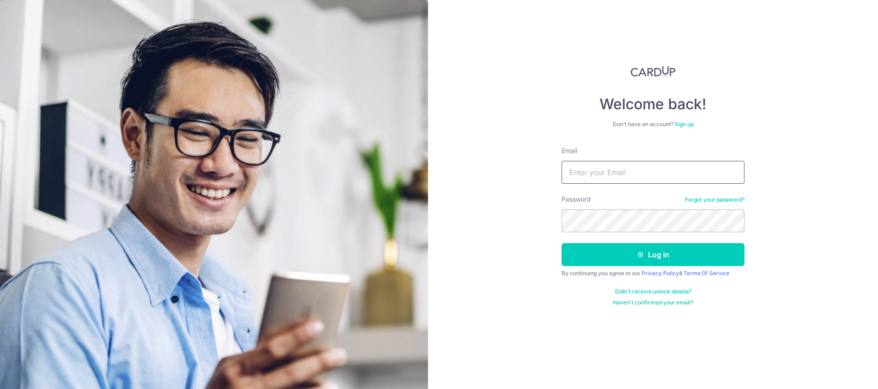
type input "[EMAIL_ADDRESS][DOMAIN_NAME]"
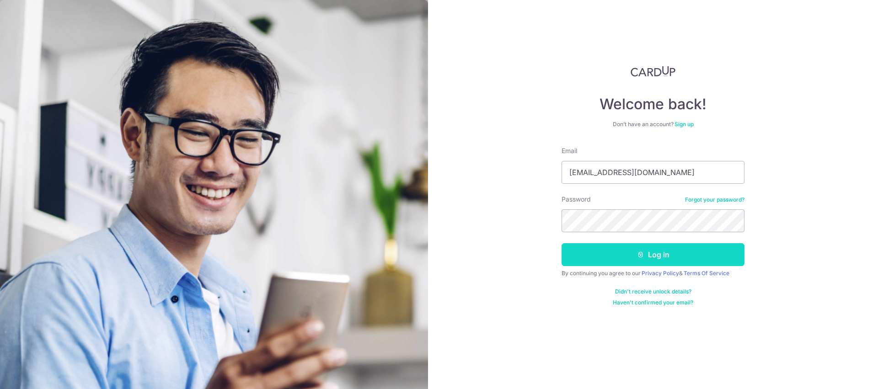
click at [638, 254] on icon "submit" at bounding box center [640, 254] width 7 height 7
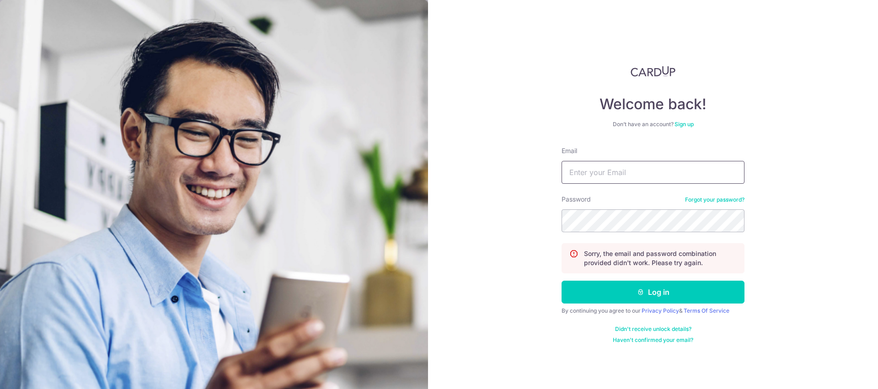
click at [610, 174] on input "Email" at bounding box center [652, 172] width 183 height 23
type input "diontanzx@gmail.com"
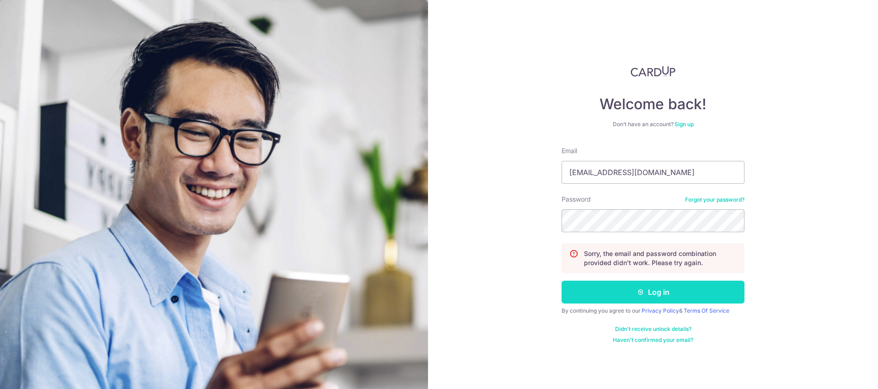
click at [682, 290] on button "Log in" at bounding box center [652, 292] width 183 height 23
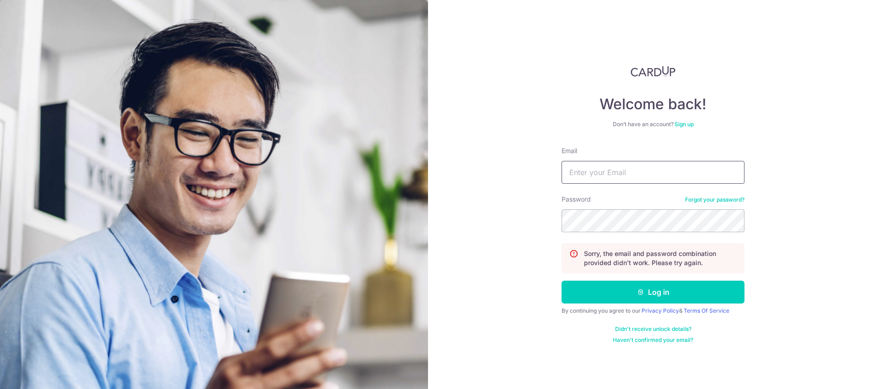
click at [607, 175] on input "Email" at bounding box center [652, 172] width 183 height 23
type input "[EMAIL_ADDRESS][DOMAIN_NAME]"
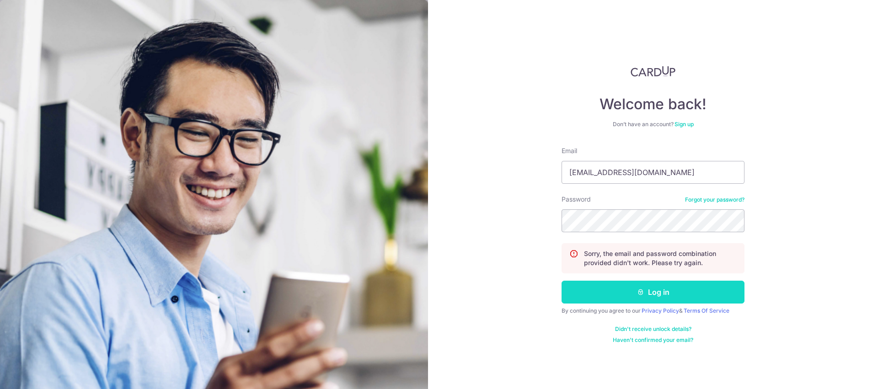
click at [657, 298] on button "Log in" at bounding box center [652, 292] width 183 height 23
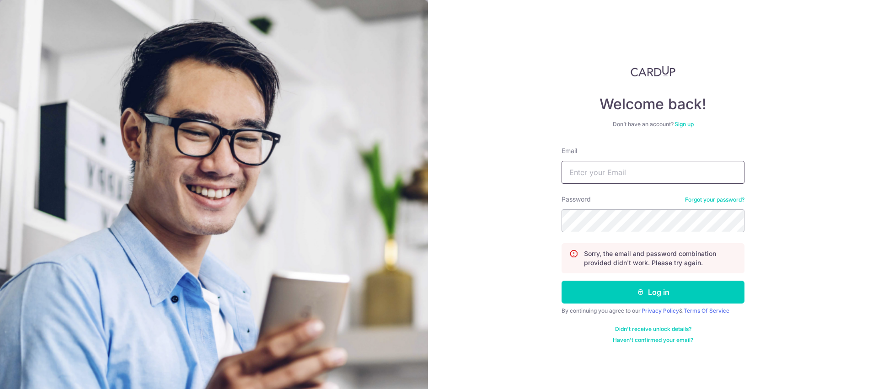
click at [633, 177] on input "Email" at bounding box center [652, 172] width 183 height 23
type input "[EMAIL_ADDRESS][DOMAIN_NAME]"
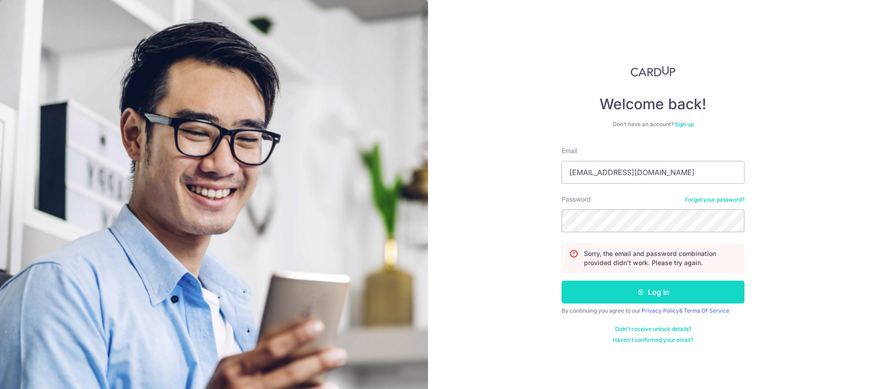
click at [644, 293] on icon "submit" at bounding box center [640, 291] width 7 height 7
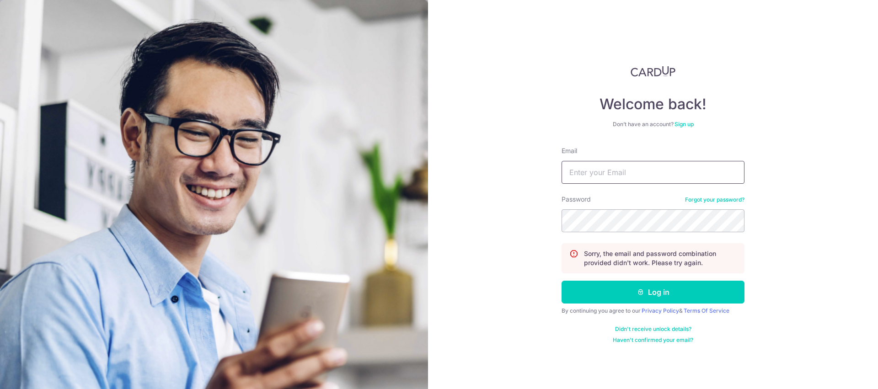
click at [657, 176] on input "Email" at bounding box center [652, 172] width 183 height 23
type input "[EMAIL_ADDRESS][DOMAIN_NAME]"
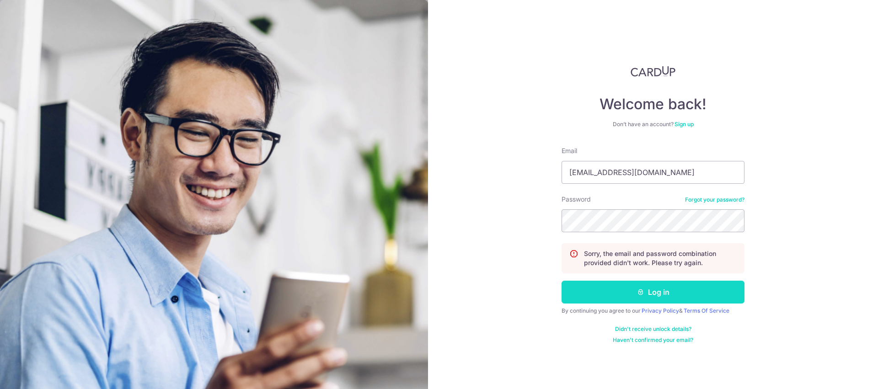
click at [655, 293] on button "Log in" at bounding box center [652, 292] width 183 height 23
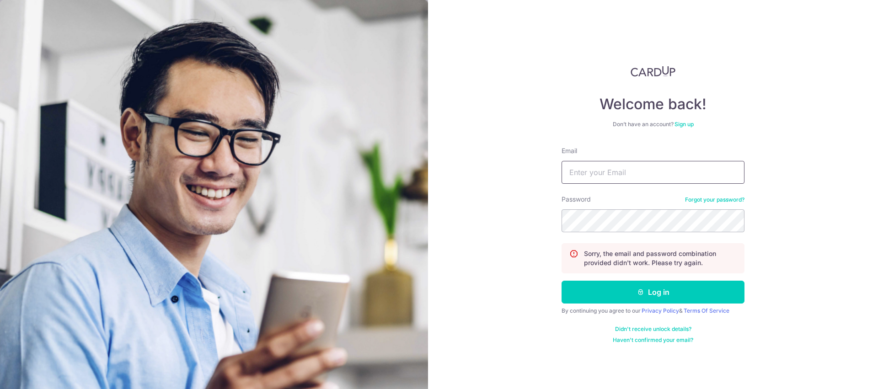
click at [633, 173] on input "Email" at bounding box center [652, 172] width 183 height 23
type input "[EMAIL_ADDRESS][DOMAIN_NAME]"
click at [561, 281] on button "Log in" at bounding box center [652, 292] width 183 height 23
click at [637, 171] on input "Email" at bounding box center [652, 172] width 183 height 23
type input "[EMAIL_ADDRESS][DOMAIN_NAME]"
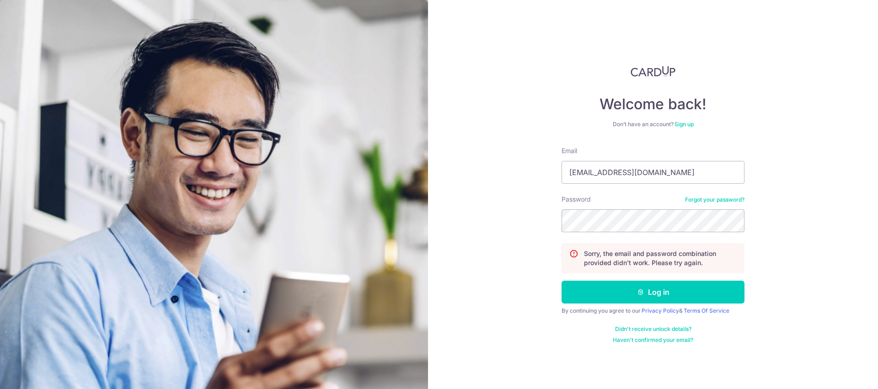
click at [699, 201] on link "Forgot your password?" at bounding box center [714, 199] width 59 height 7
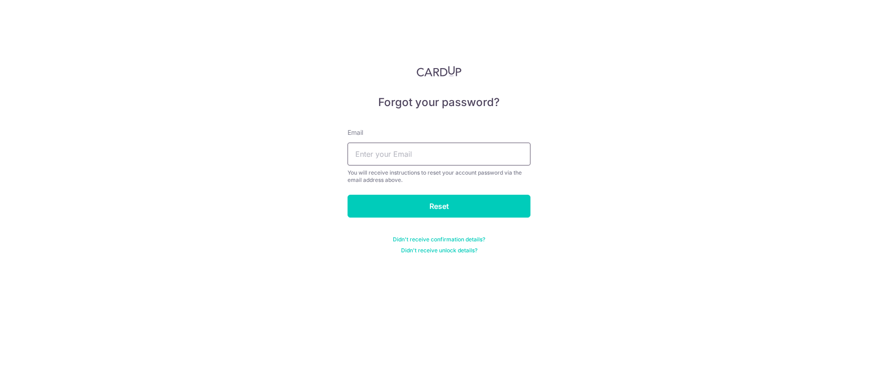
click at [454, 155] on input "text" at bounding box center [438, 154] width 183 height 23
type input "[EMAIL_ADDRESS][DOMAIN_NAME]"
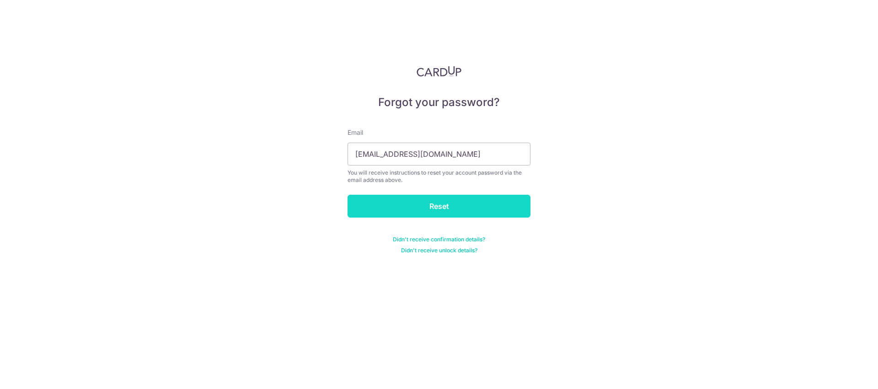
click at [449, 211] on input "Reset" at bounding box center [438, 206] width 183 height 23
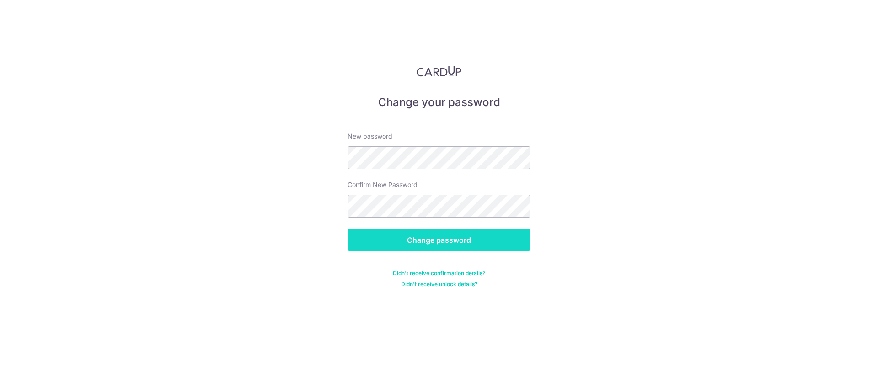
click at [418, 245] on input "Change password" at bounding box center [438, 240] width 183 height 23
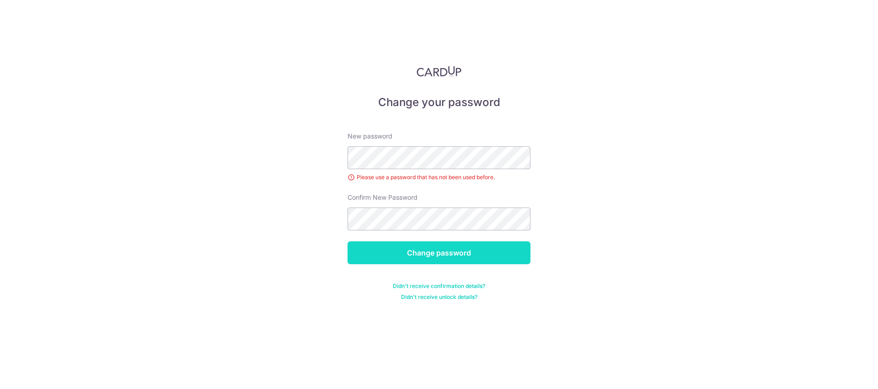
click at [438, 246] on input "Change password" at bounding box center [438, 252] width 183 height 23
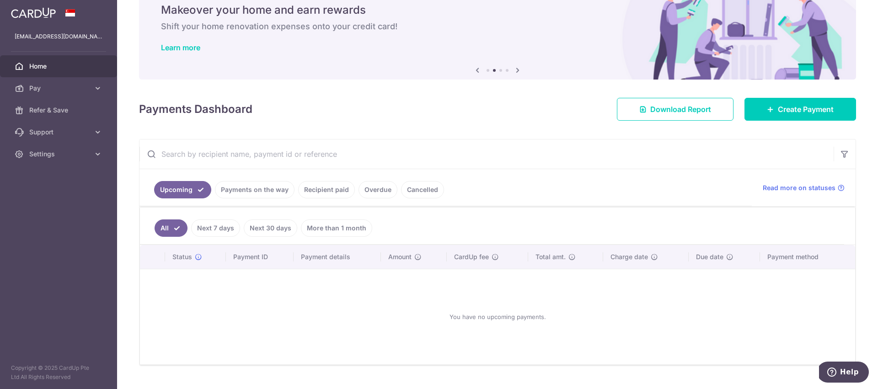
scroll to position [58, 0]
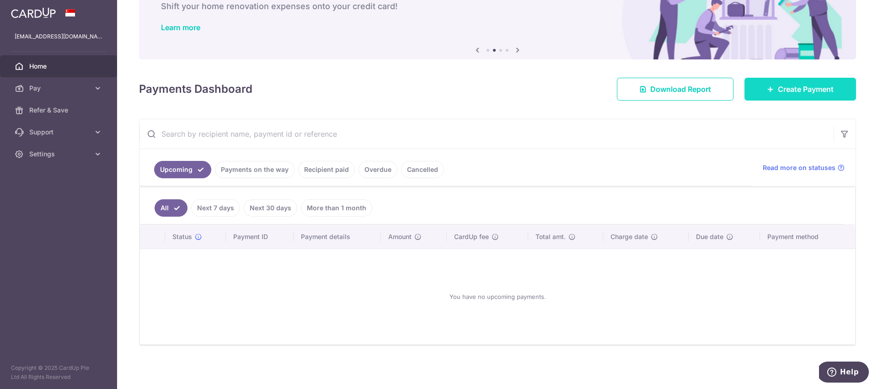
click at [768, 92] on icon at bounding box center [770, 88] width 7 height 7
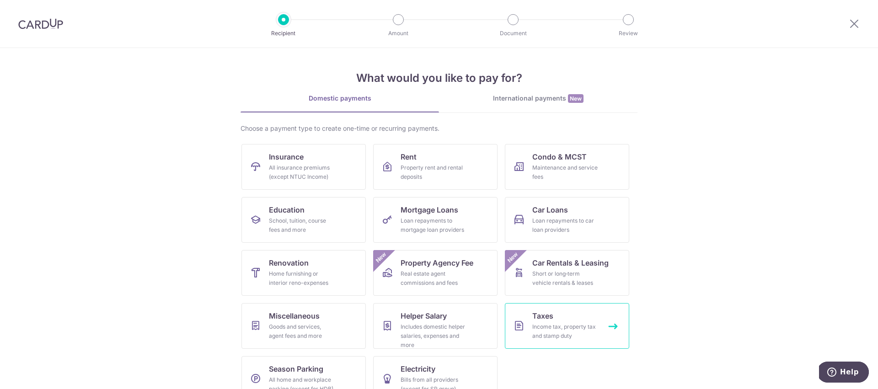
scroll to position [2, 0]
click at [541, 327] on div "Income tax, property tax and stamp duty" at bounding box center [565, 329] width 66 height 18
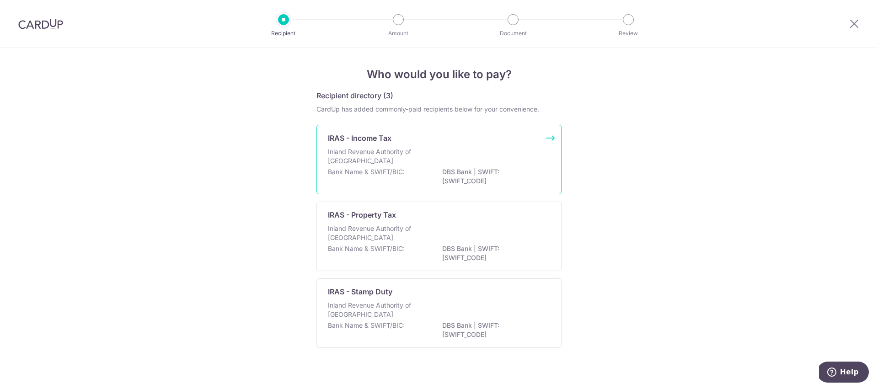
click at [480, 159] on div "Inland Revenue Authority of [GEOGRAPHIC_DATA]" at bounding box center [439, 157] width 222 height 20
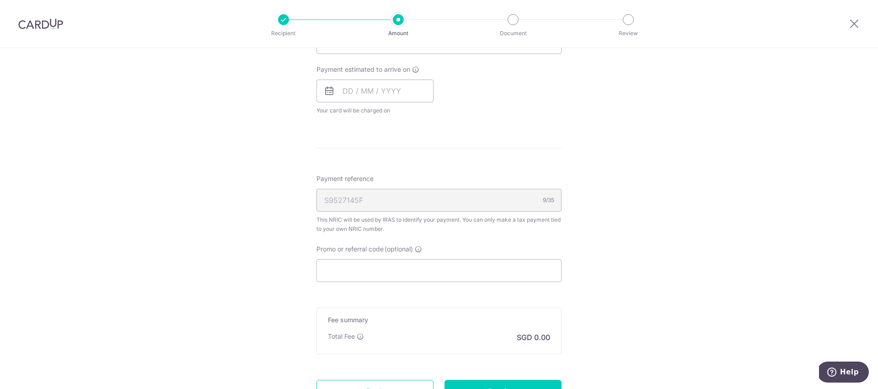
scroll to position [431, 0]
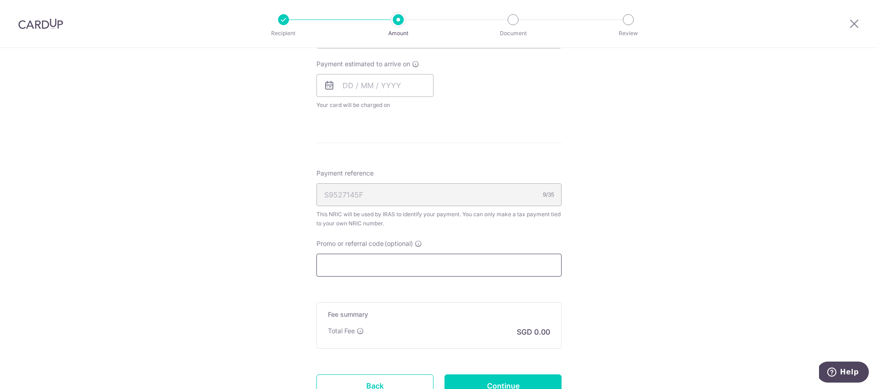
click at [421, 264] on input "Promo or referral code (optional)" at bounding box center [438, 265] width 245 height 23
paste input "VTAX25R"
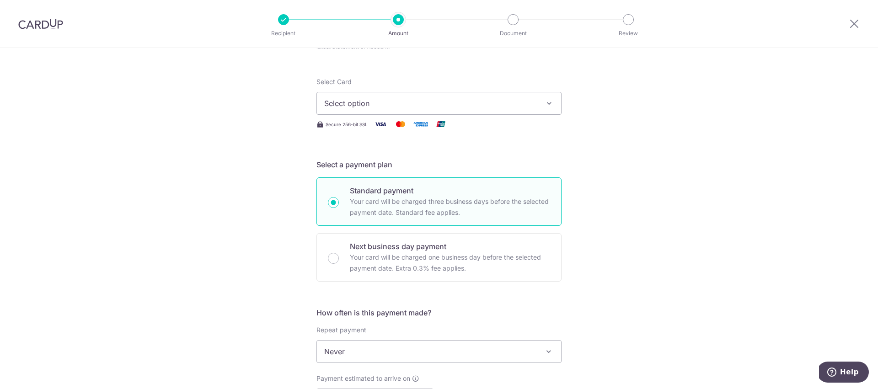
scroll to position [116, 0]
type input "VTAX25R"
click at [415, 99] on span "Select option" at bounding box center [430, 104] width 213 height 11
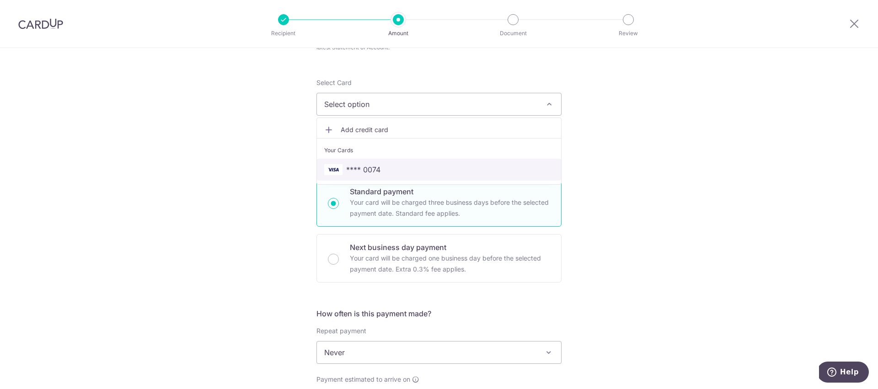
click at [381, 174] on span "**** 0074" at bounding box center [439, 169] width 230 height 11
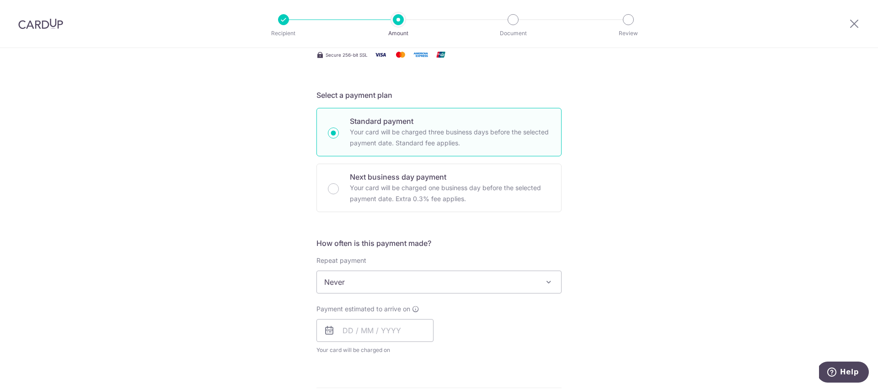
scroll to position [283, 0]
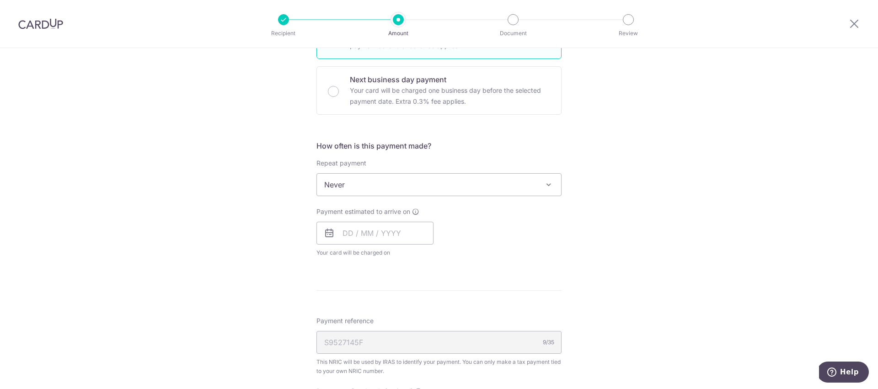
click at [381, 190] on span "Never" at bounding box center [439, 185] width 244 height 22
click at [392, 235] on input "text" at bounding box center [374, 231] width 117 height 23
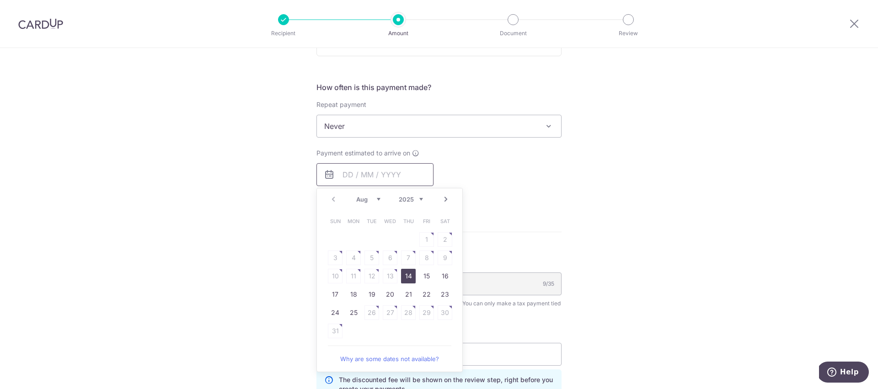
scroll to position [351, 0]
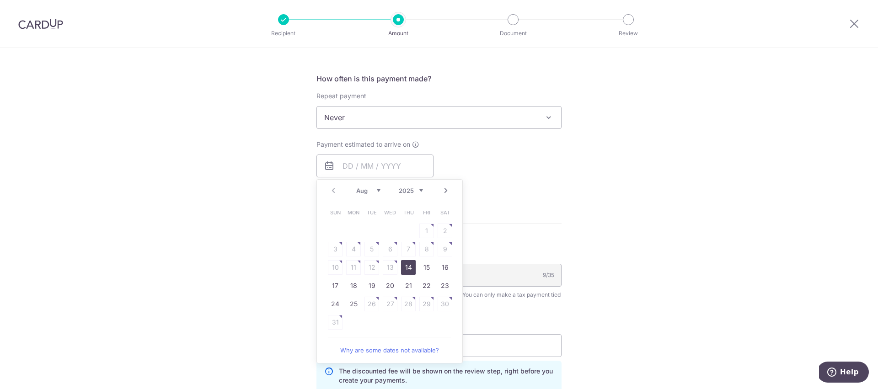
click at [408, 269] on link "14" at bounding box center [408, 267] width 15 height 15
type input "[DATE]"
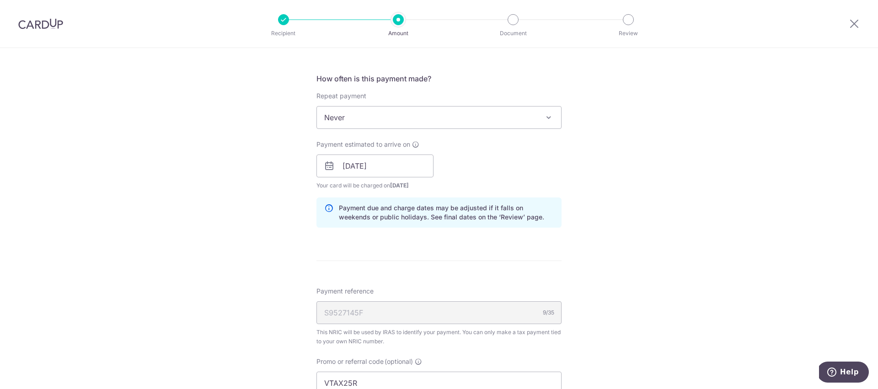
click at [539, 181] on div "Payment estimated to arrive on 14/08/2025 Prev Next Aug Sep Oct Nov Dec 2025 20…" at bounding box center [439, 165] width 256 height 50
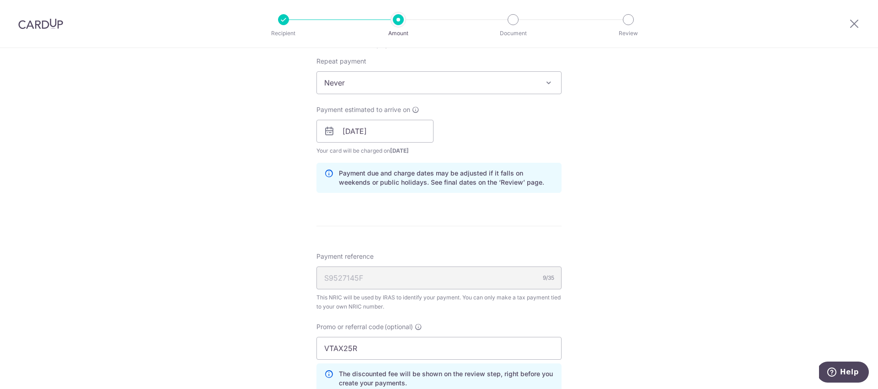
scroll to position [405, 0]
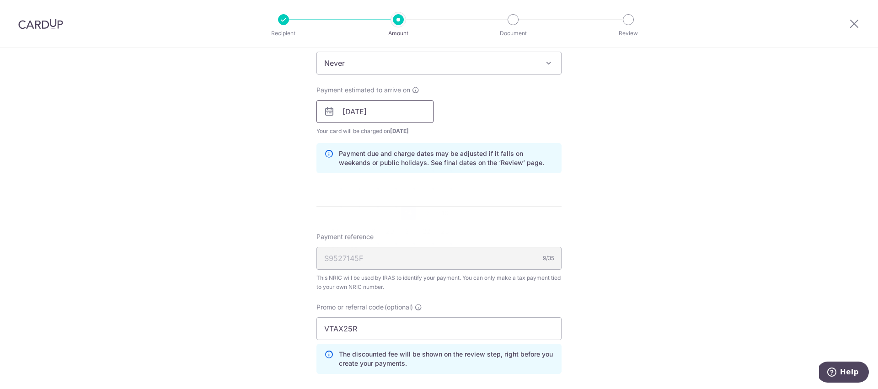
click at [402, 108] on input "[DATE]" at bounding box center [374, 111] width 117 height 23
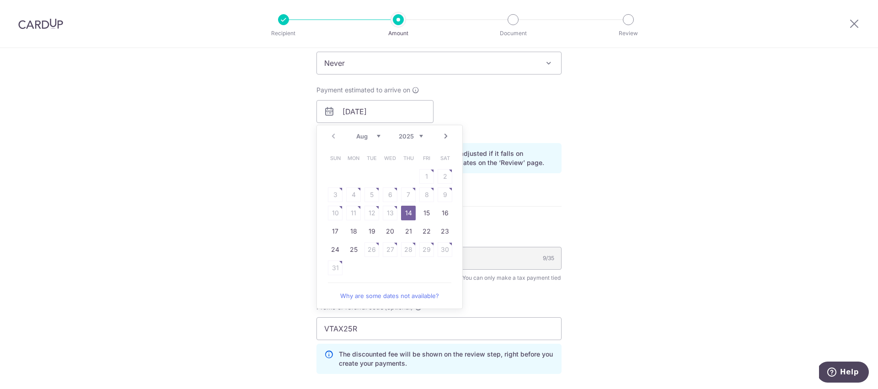
click at [611, 198] on div "Tell us more about your payment Enter one-time or monthly payment amount SGD Th…" at bounding box center [439, 107] width 878 height 928
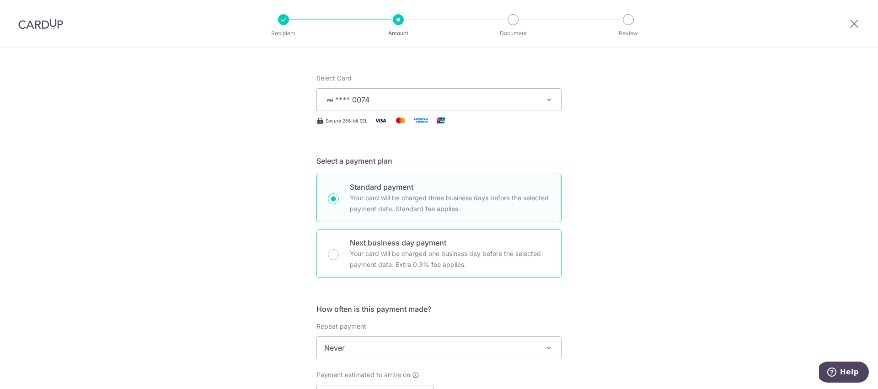
scroll to position [0, 0]
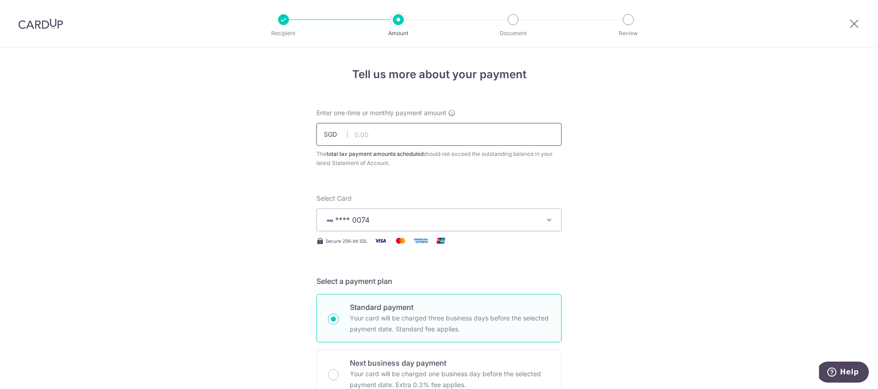
click at [387, 131] on input "text" at bounding box center [438, 134] width 245 height 23
type input "1,971.06"
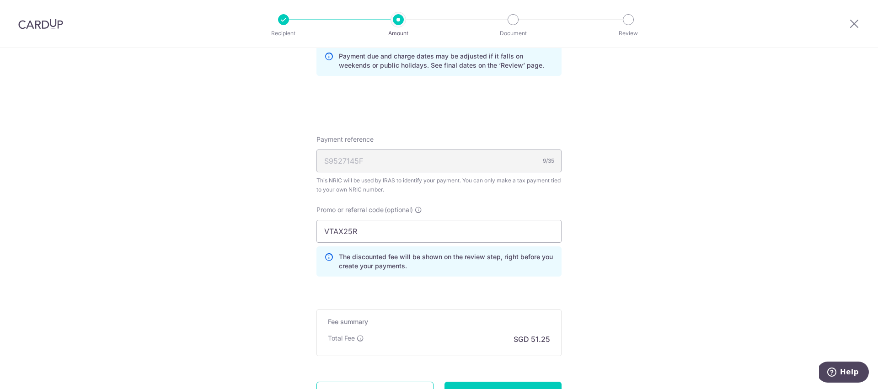
scroll to position [586, 0]
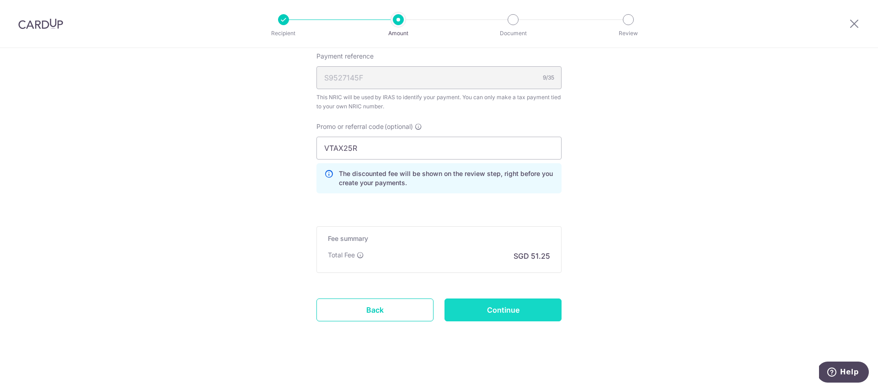
click at [531, 310] on input "Continue" at bounding box center [502, 310] width 117 height 23
type input "Create Schedule"
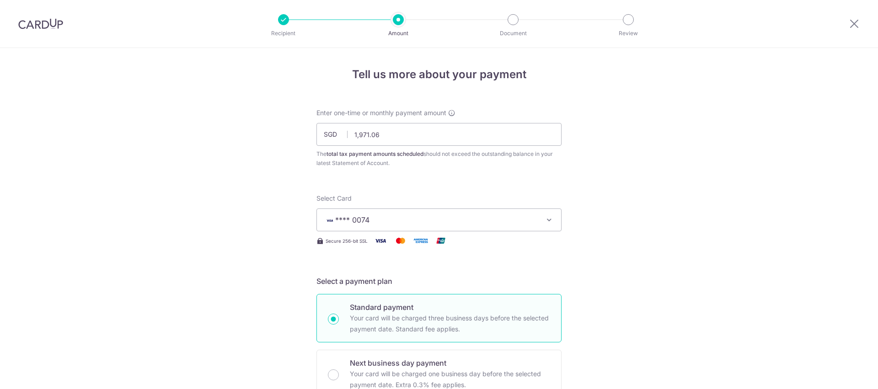
scroll to position [599, 0]
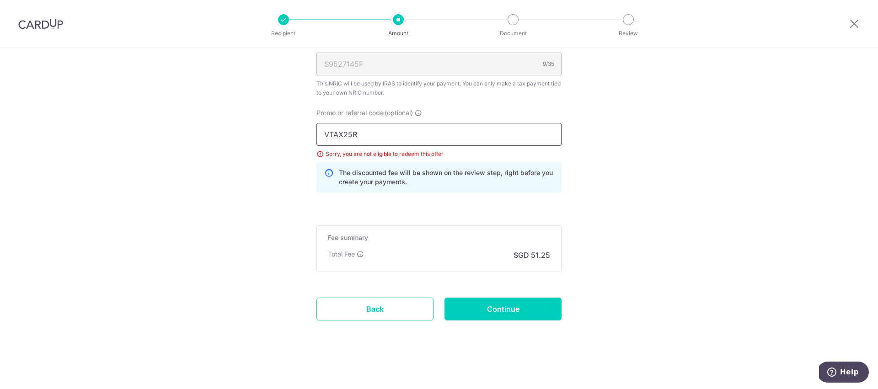
drag, startPoint x: 369, startPoint y: 135, endPoint x: 311, endPoint y: 133, distance: 57.7
click at [311, 133] on div "Promo or referral code (optional) VTAX25R Sorry, you are not eligible to redeem…" at bounding box center [439, 153] width 256 height 91
paste input "ONE"
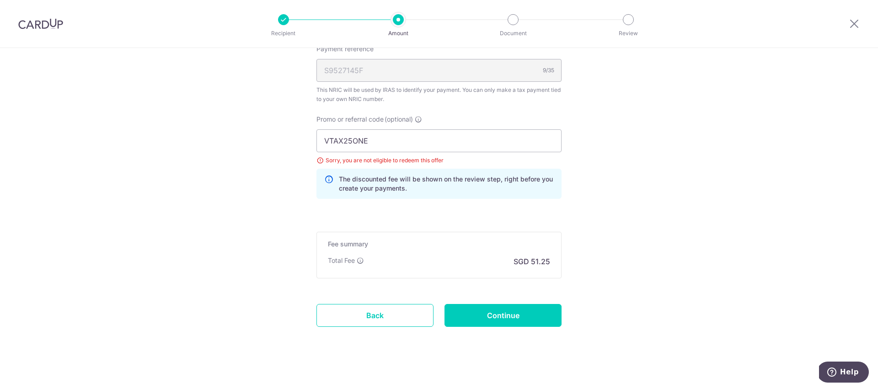
scroll to position [523, 0]
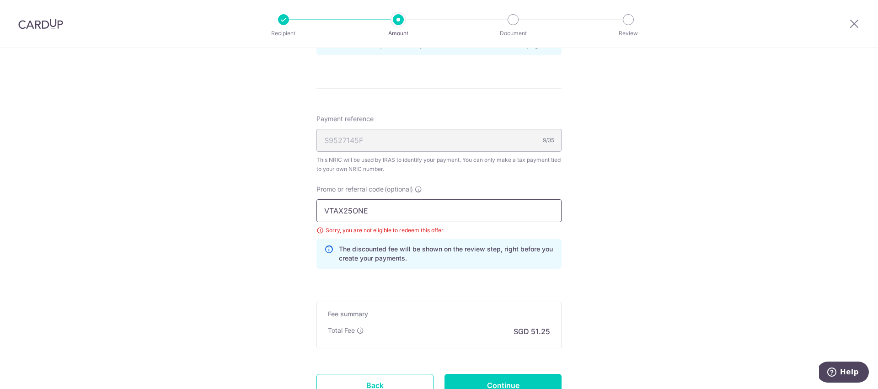
drag, startPoint x: 390, startPoint y: 209, endPoint x: 311, endPoint y: 206, distance: 78.7
click at [311, 206] on div "Promo or referral code (optional) VTAX25ONE Sorry, you are not eligible to rede…" at bounding box center [439, 230] width 256 height 91
paste input "MLTAX25R"
drag, startPoint x: 392, startPoint y: 208, endPoint x: 311, endPoint y: 206, distance: 81.0
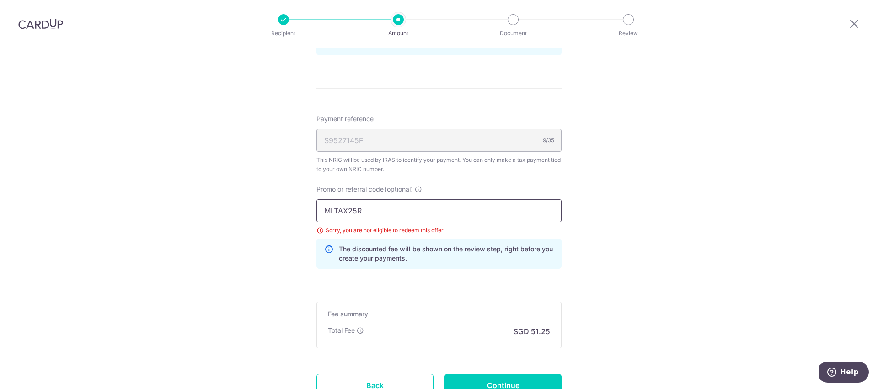
click at [311, 206] on div "Promo or referral code (optional) MLTAX25R Sorry, you are not eligible to redee…" at bounding box center [439, 230] width 256 height 91
paste input "VTAX25ONE"
drag, startPoint x: 367, startPoint y: 208, endPoint x: 310, endPoint y: 202, distance: 57.1
click at [311, 202] on div "Promo or referral code (optional) VTAX25ONE Sorry, you are not eligible to rede…" at bounding box center [439, 230] width 256 height 91
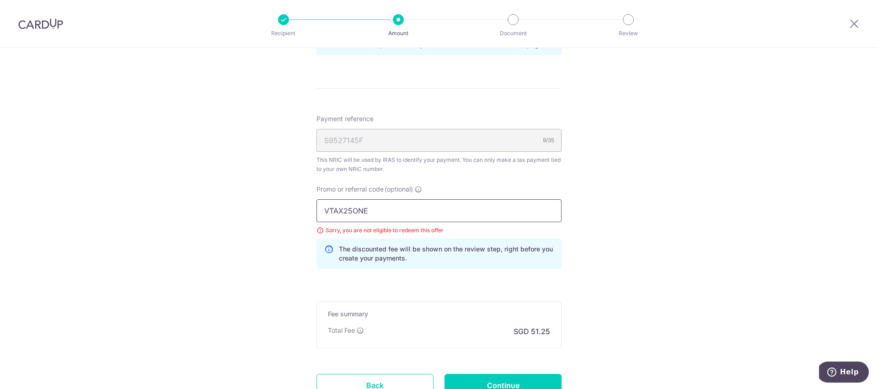
paste input "MILELION"
drag, startPoint x: 673, startPoint y: 176, endPoint x: 680, endPoint y: 163, distance: 14.1
drag, startPoint x: 364, startPoint y: 213, endPoint x: 318, endPoint y: 207, distance: 46.6
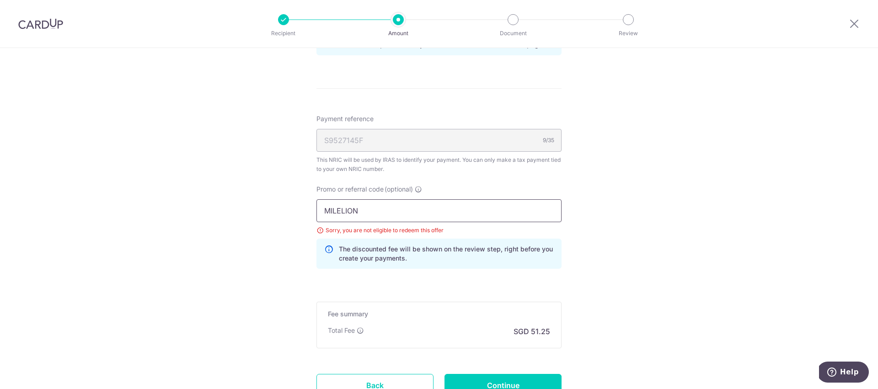
click at [318, 207] on input "MILELION" at bounding box center [438, 210] width 245 height 23
paste input "REC185"
drag, startPoint x: 288, startPoint y: 203, endPoint x: 288, endPoint y: 208, distance: 4.6
drag, startPoint x: 391, startPoint y: 211, endPoint x: 262, endPoint y: 204, distance: 130.0
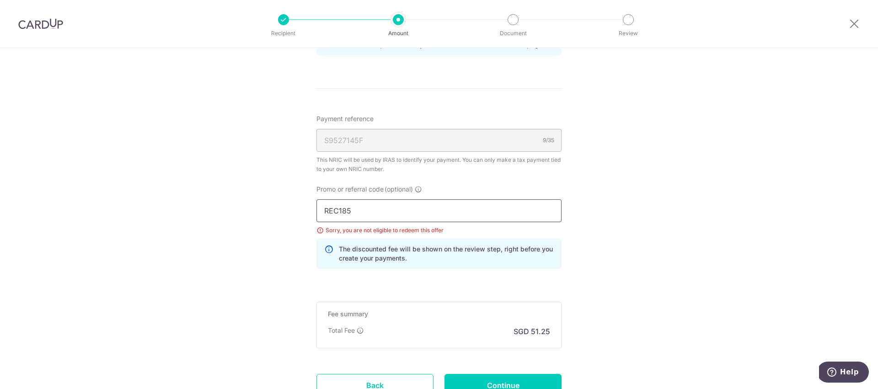
paste input "MCTAX25N"
type input "MCTAX25N"
drag, startPoint x: 259, startPoint y: 208, endPoint x: 270, endPoint y: 224, distance: 19.4
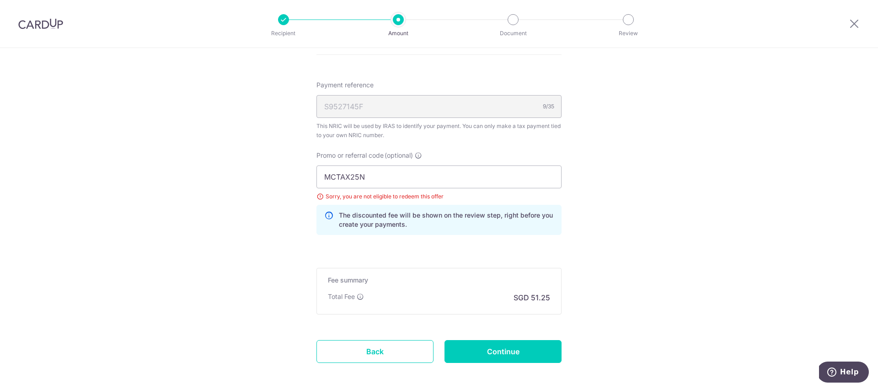
click at [488, 352] on input "Continue" at bounding box center [502, 351] width 117 height 23
type input "Update Schedule"
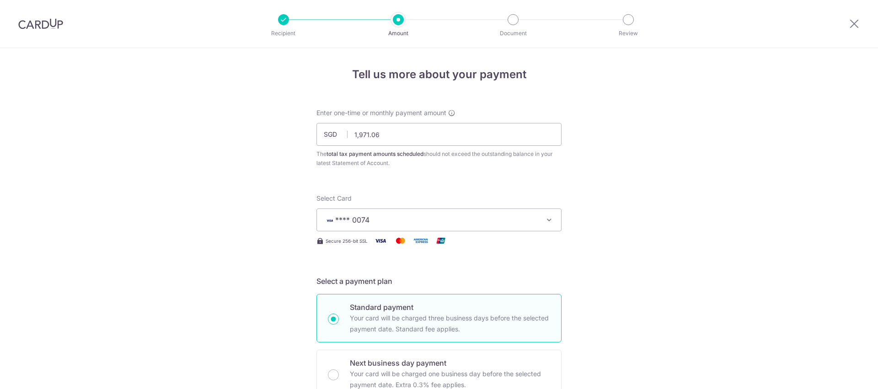
scroll to position [599, 0]
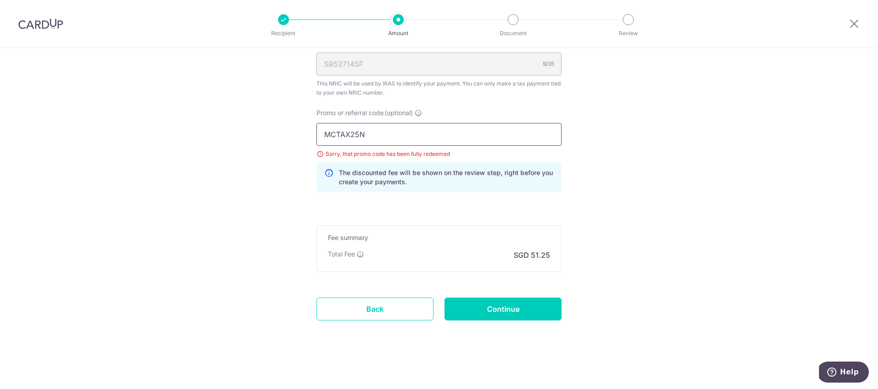
click at [370, 138] on input "MCTAX25N" at bounding box center [438, 134] width 245 height 23
type input "MCTAX25"
click at [504, 303] on input "Continue" at bounding box center [502, 309] width 117 height 23
type input "Update Schedule"
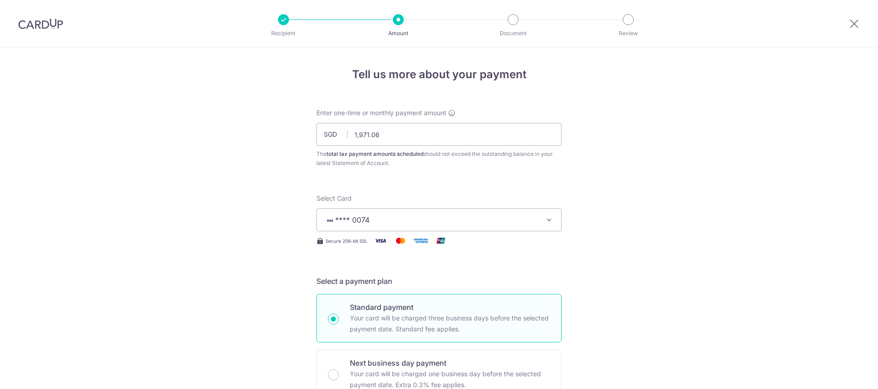
scroll to position [599, 0]
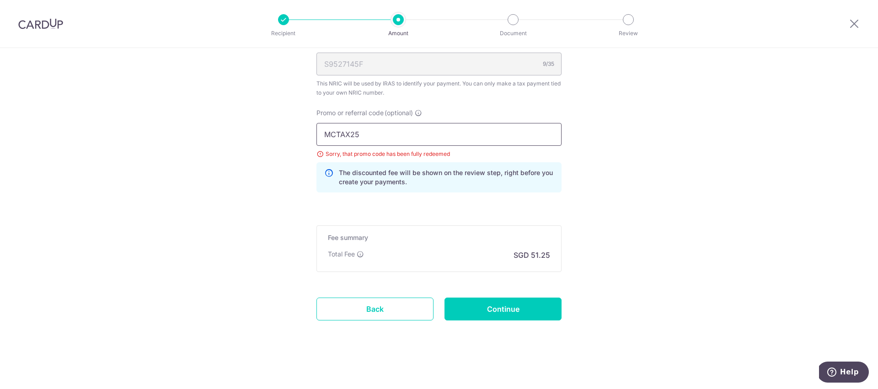
drag, startPoint x: 384, startPoint y: 131, endPoint x: 286, endPoint y: 128, distance: 98.8
paste input "VTAX25ONE"
type input "VTAX25ONE"
click at [478, 304] on input "Continue" at bounding box center [502, 309] width 117 height 23
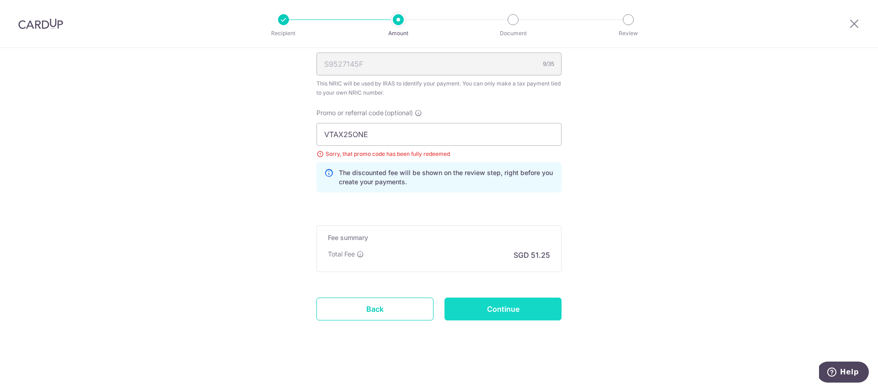
type input "Update Schedule"
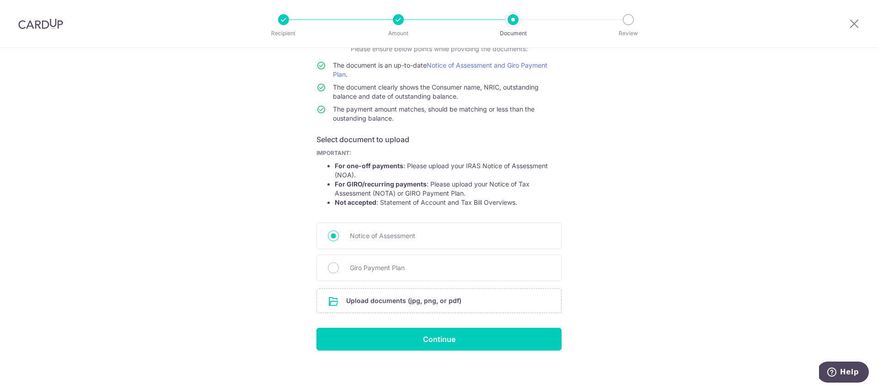
scroll to position [78, 0]
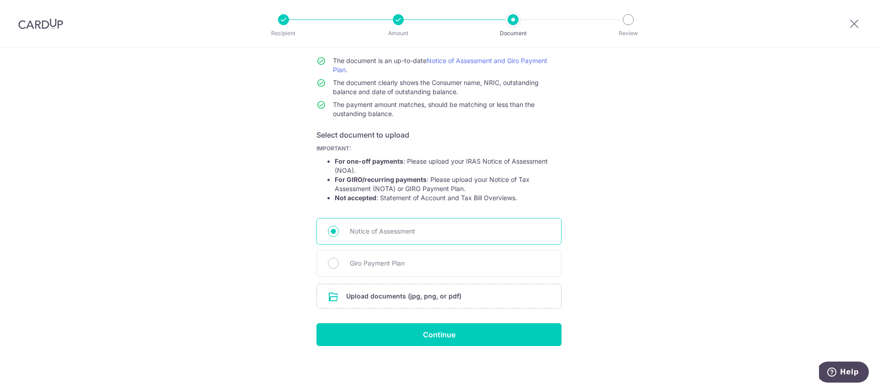
click at [393, 235] on span "Notice of Assessment" at bounding box center [450, 231] width 200 height 11
click at [339, 235] on input "Notice of Assessment" at bounding box center [333, 231] width 11 height 11
click at [422, 301] on input "file" at bounding box center [439, 296] width 244 height 24
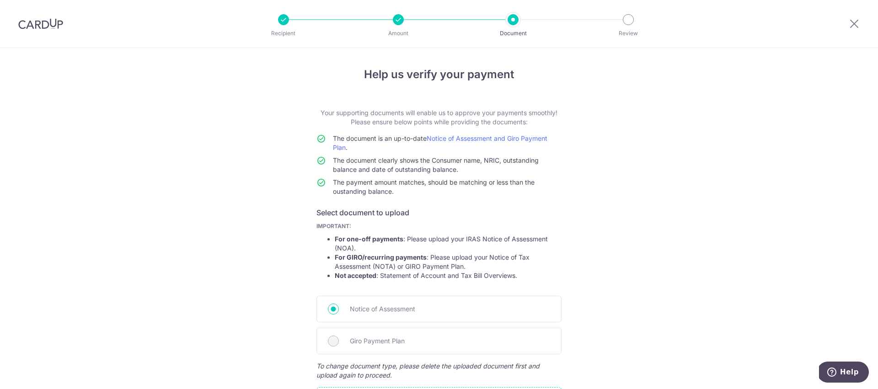
scroll to position [141, 0]
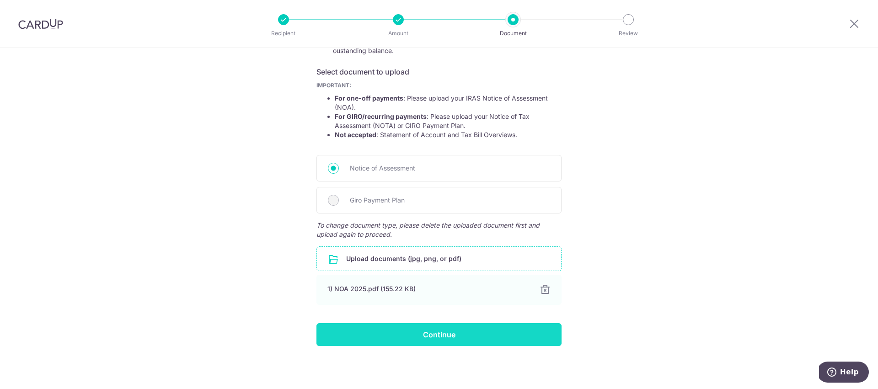
click at [502, 331] on input "Continue" at bounding box center [438, 334] width 245 height 23
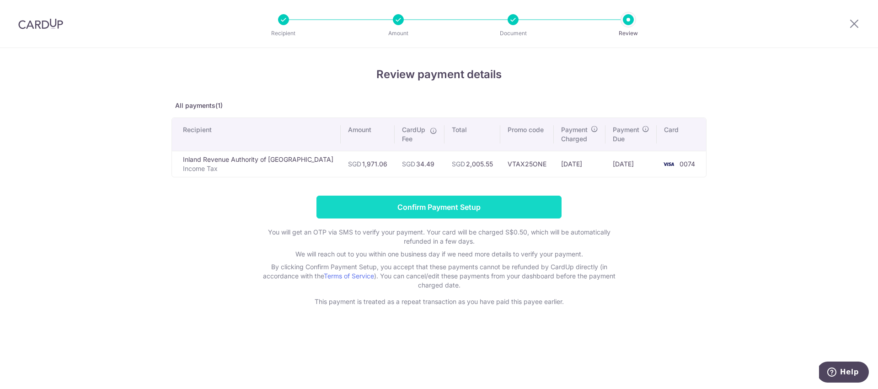
click at [527, 205] on input "Confirm Payment Setup" at bounding box center [438, 207] width 245 height 23
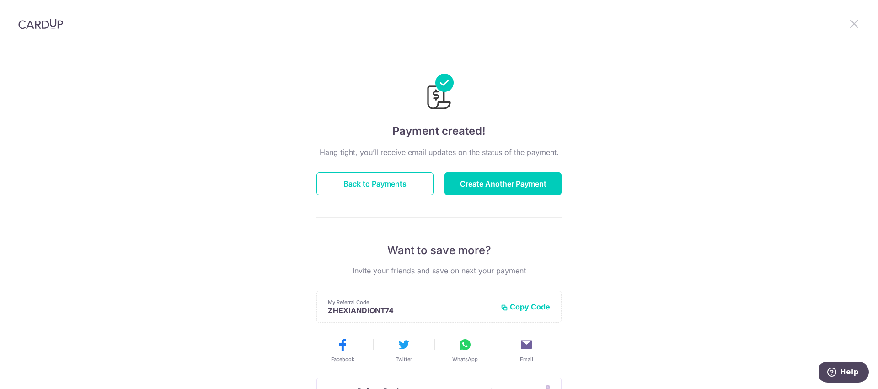
click at [852, 24] on icon at bounding box center [854, 23] width 11 height 11
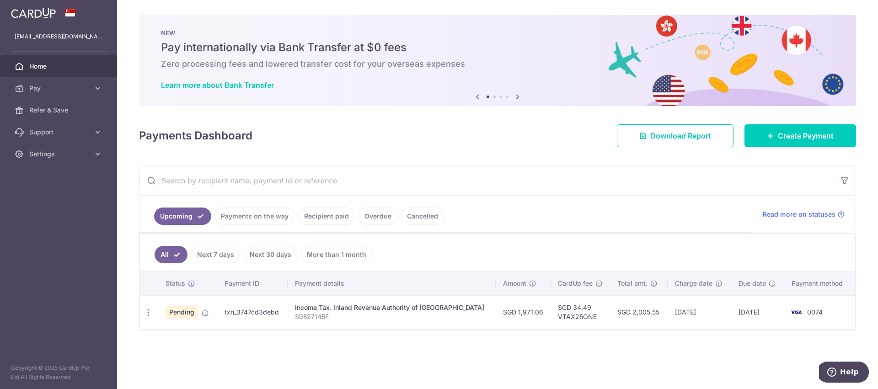
click at [269, 214] on link "Payments on the way" at bounding box center [255, 216] width 80 height 17
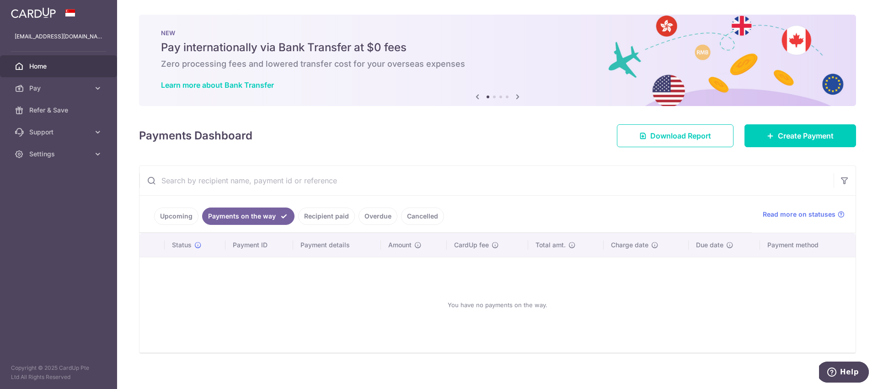
click at [313, 216] on link "Recipient paid" at bounding box center [326, 216] width 57 height 17
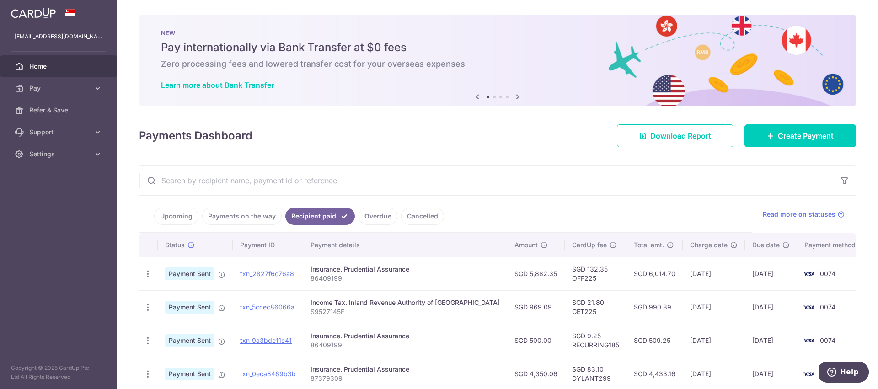
click at [182, 215] on link "Upcoming" at bounding box center [176, 216] width 44 height 17
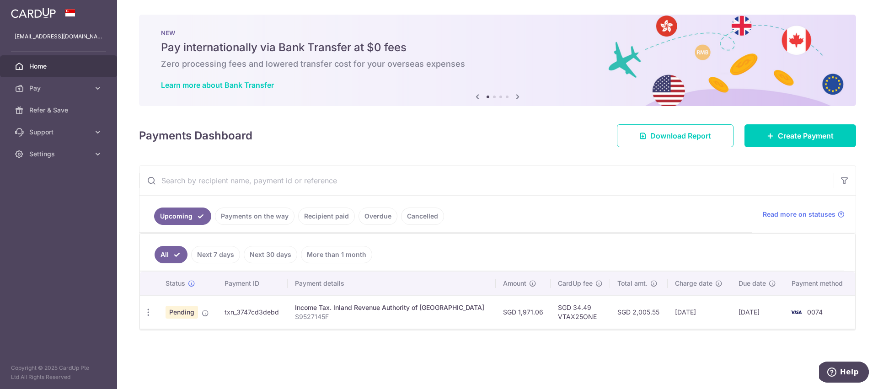
click at [244, 212] on link "Payments on the way" at bounding box center [255, 216] width 80 height 17
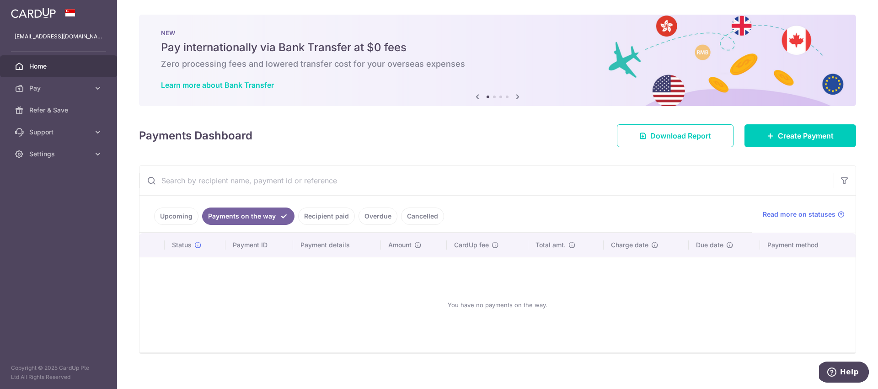
click at [187, 212] on link "Upcoming" at bounding box center [176, 216] width 44 height 17
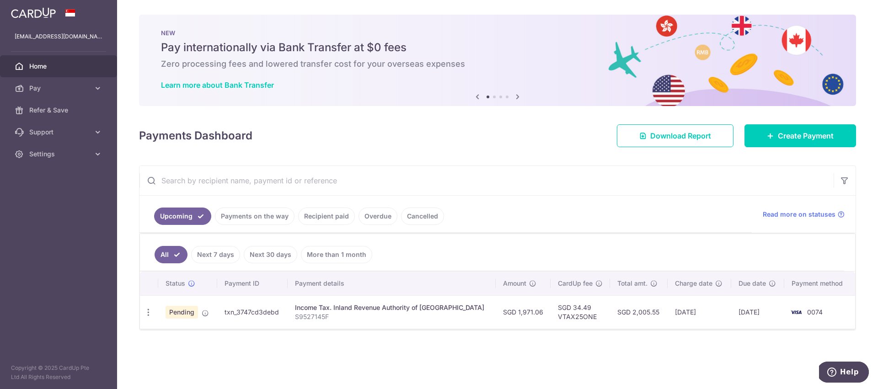
click at [413, 337] on div "× Pause Schedule Pause all future payments in this series Pause just this one p…" at bounding box center [497, 194] width 761 height 389
